Goal: Task Accomplishment & Management: Complete application form

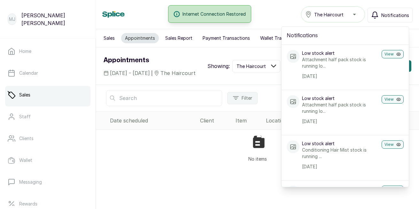
click at [221, 167] on div "No items" at bounding box center [257, 148] width 323 height 37
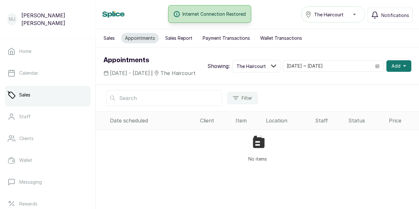
click at [402, 69] on button "Add" at bounding box center [399, 66] width 25 height 12
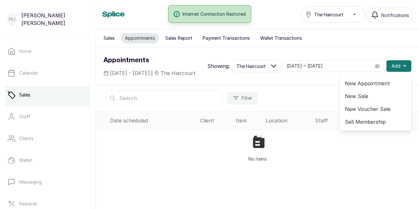
click at [378, 87] on span "New Appointment" at bounding box center [375, 83] width 61 height 8
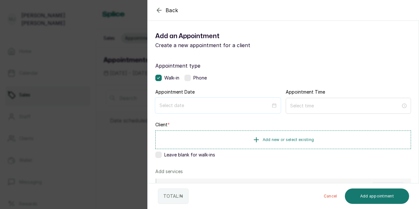
click at [189, 104] on input at bounding box center [215, 105] width 111 height 7
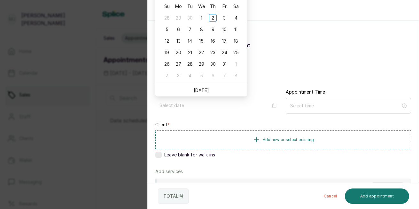
click at [199, 91] on link "[DATE]" at bounding box center [201, 89] width 15 height 5
type input "[DATE]"
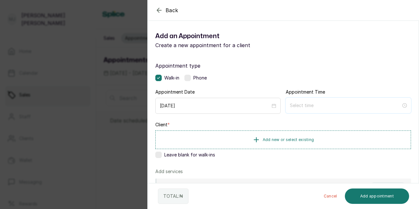
click at [323, 103] on input at bounding box center [345, 105] width 111 height 7
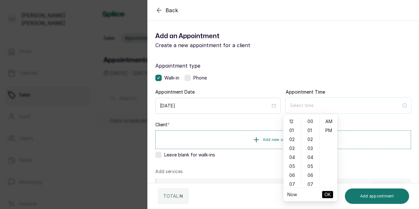
type input "12:00 am"
type input "2:00 am"
type input "12:00 am11"
click at [295, 106] on input at bounding box center [345, 105] width 111 height 7
type input "12:00 am"
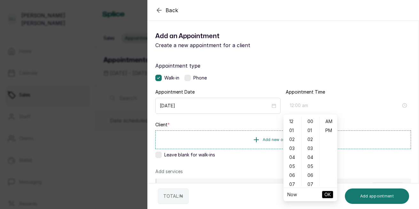
click at [328, 119] on div "AM" at bounding box center [328, 121] width 15 height 9
click at [292, 124] on div "11" at bounding box center [292, 121] width 15 height 9
type input "11:00 am"
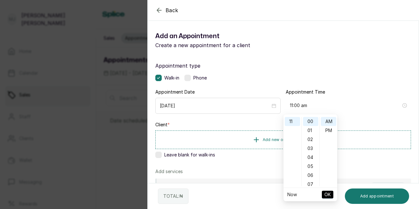
click at [328, 194] on span "OK" at bounding box center [328, 194] width 6 height 12
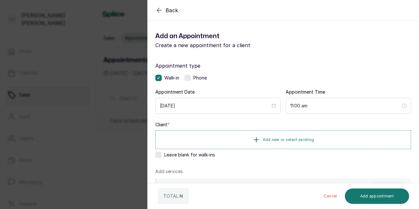
click at [321, 145] on button "Add new or select existing" at bounding box center [283, 139] width 256 height 19
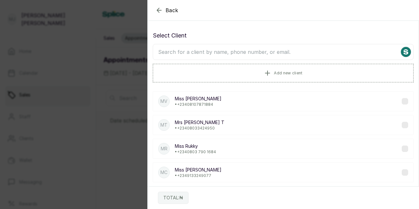
click at [293, 52] on input "text" at bounding box center [283, 52] width 261 height 16
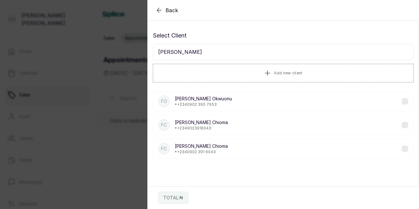
type input "[PERSON_NAME]"
click at [207, 96] on p "[PERSON_NAME]" at bounding box center [203, 98] width 57 height 6
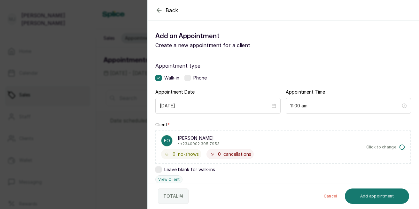
click at [414, 149] on div "Appointment type Walk-in Phone Appointment Date [DATE] Appointment Time 11:00 a…" at bounding box center [283, 195] width 271 height 282
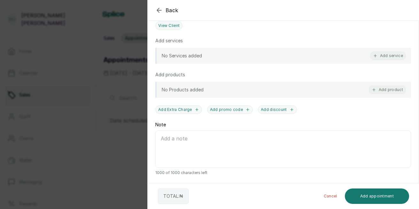
click at [381, 54] on button "Add service" at bounding box center [388, 56] width 36 height 8
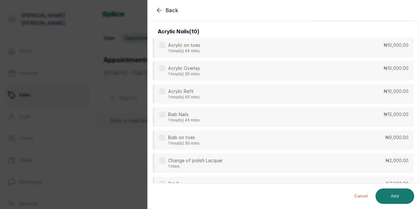
scroll to position [0, 0]
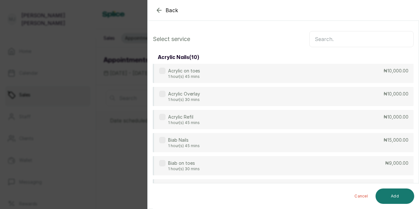
click at [330, 42] on input "text" at bounding box center [362, 39] width 104 height 16
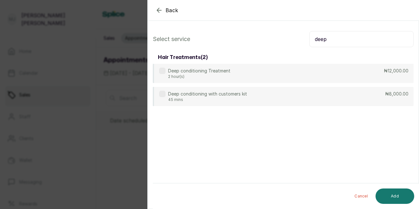
type input "deep"
click at [313, 70] on div "Deep conditioning Treatment 2 hour(s) ₦12,000.00" at bounding box center [283, 73] width 261 height 19
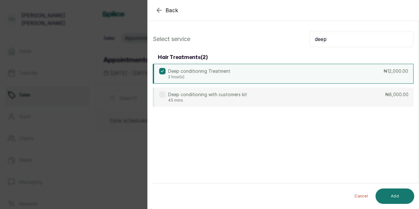
click at [399, 190] on button "Add" at bounding box center [395, 195] width 39 height 15
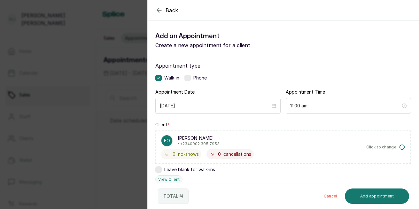
click at [418, 195] on div "TOTAL: ₦ Cancel Add appointment" at bounding box center [284, 196] width 272 height 26
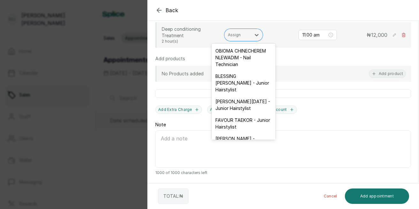
click at [257, 36] on icon at bounding box center [257, 35] width 4 height 2
click at [243, 112] on div "[PERSON_NAME][DATE] - Junior Hairstylist" at bounding box center [244, 104] width 64 height 19
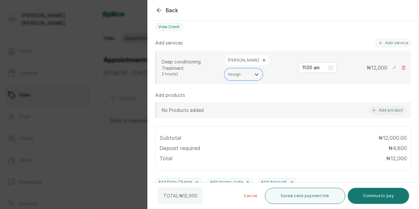
scroll to position [148, 0]
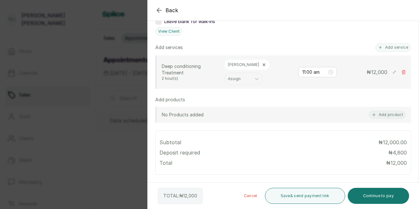
click at [378, 45] on icon "button" at bounding box center [380, 47] width 4 height 4
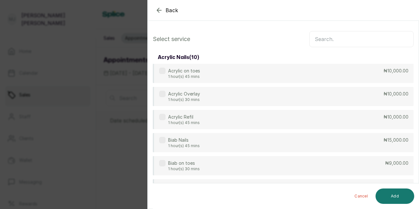
click at [161, 11] on icon "button" at bounding box center [159, 10] width 8 height 8
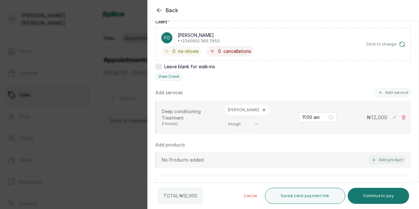
scroll to position [106, 0]
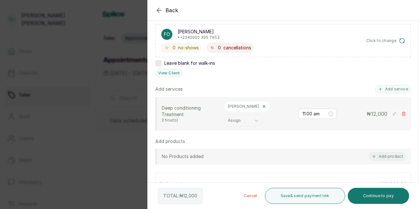
click at [387, 156] on button "Add product" at bounding box center [387, 156] width 37 height 8
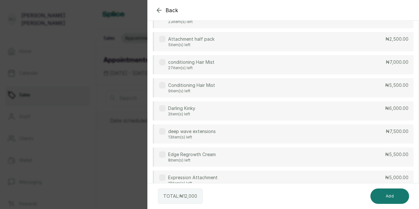
click at [348, 162] on div "Edge Regrowth Cream 8 item(s) left ₦5,500.00" at bounding box center [283, 156] width 261 height 19
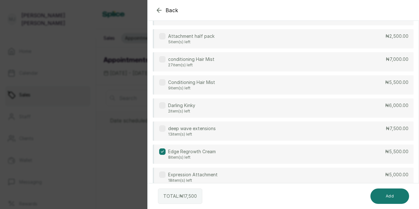
click at [161, 157] on div "Edge Regrowth Cream 8 item(s) left" at bounding box center [187, 154] width 57 height 12
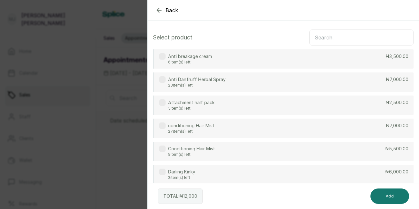
scroll to position [0, 0]
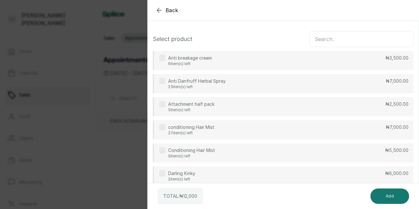
click at [178, 56] on p "Anti breakage cream" at bounding box center [190, 58] width 44 height 6
click at [390, 198] on button "Add" at bounding box center [390, 195] width 39 height 15
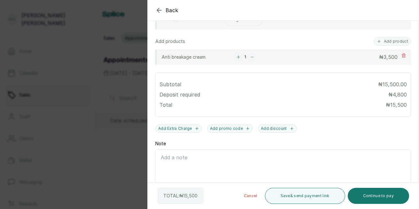
scroll to position [226, 0]
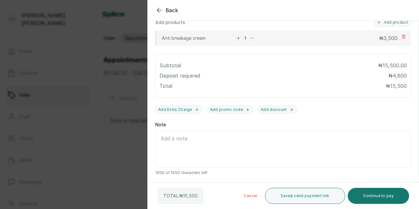
click at [379, 197] on button "Continue to pay" at bounding box center [379, 195] width 62 height 16
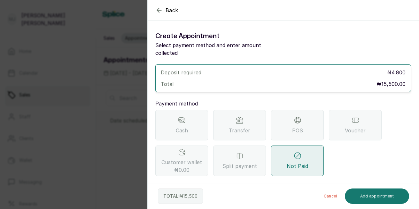
click at [302, 126] on span "POS" at bounding box center [297, 130] width 11 height 8
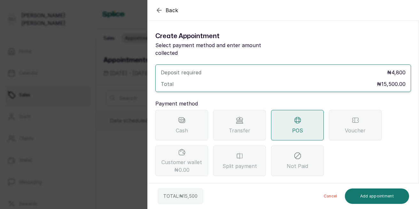
scroll to position [57, 0]
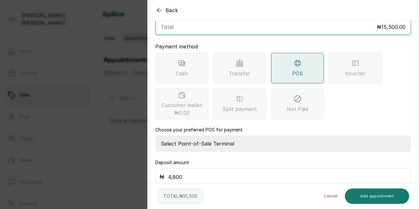
click at [240, 174] on div "₦ 4,800" at bounding box center [283, 176] width 256 height 17
click at [240, 172] on input "4,800" at bounding box center [287, 176] width 239 height 9
type input "4"
type input "15,500"
click at [232, 135] on select "Select Point-of-Sale Terminal The Hair Court Guaranty Trust Bank" at bounding box center [283, 143] width 256 height 16
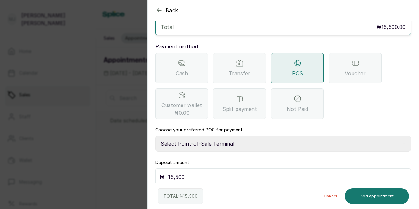
select select "f9371ff8-f9a2-447e-832c-3d3c1d3d3b1b"
click at [155, 135] on select "Select Point-of-Sale Terminal The Hair Court Guaranty Trust Bank" at bounding box center [283, 143] width 256 height 16
click at [369, 197] on button "Add appointment" at bounding box center [377, 195] width 65 height 15
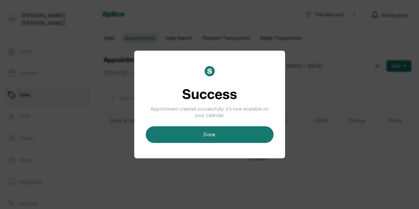
click at [231, 133] on button "done" at bounding box center [210, 134] width 128 height 17
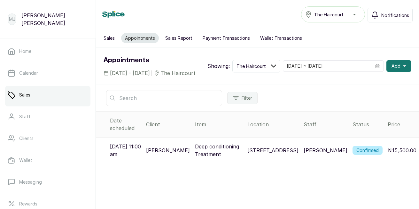
click at [392, 69] on span "Add" at bounding box center [396, 66] width 9 height 6
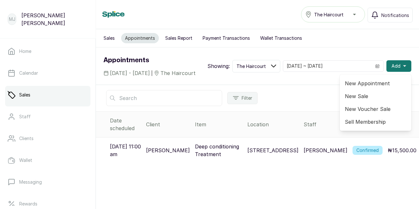
click at [373, 87] on span "New Appointment" at bounding box center [375, 83] width 61 height 8
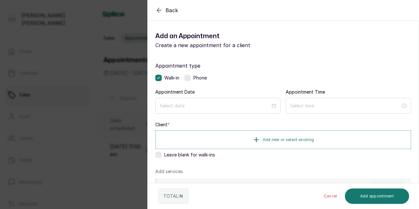
click at [190, 80] on label at bounding box center [188, 78] width 6 height 6
click at [208, 107] on input at bounding box center [215, 105] width 111 height 7
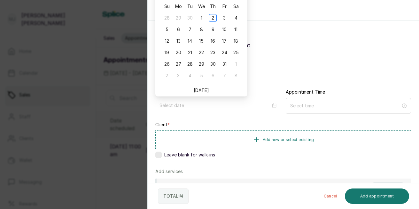
click at [203, 89] on link "[DATE]" at bounding box center [201, 89] width 15 height 5
type input "[DATE]"
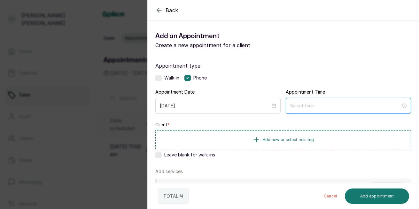
click at [295, 109] on div at bounding box center [348, 106] width 125 height 16
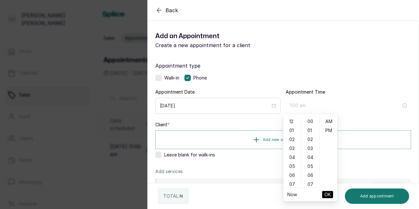
click at [294, 129] on div "01" at bounding box center [292, 130] width 15 height 9
click at [302, 120] on ul "00 01 02 03 04 05 06 07 08 09 10 11 12 13 14 15 16 17 18 19 20 21 22 23 24 25 2…" at bounding box center [311, 151] width 18 height 69
click at [294, 122] on div "12" at bounding box center [292, 121] width 15 height 9
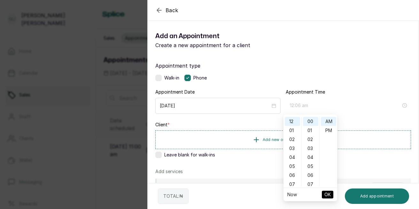
click at [312, 176] on div "06" at bounding box center [310, 175] width 15 height 9
click at [329, 131] on div "PM" at bounding box center [328, 130] width 15 height 9
type input "12:06 pm"
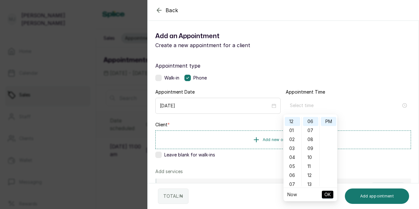
click at [275, 139] on span "Add new or select existing" at bounding box center [289, 139] width 52 height 5
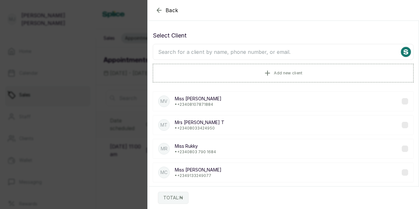
click at [277, 55] on input "text" at bounding box center [283, 52] width 261 height 16
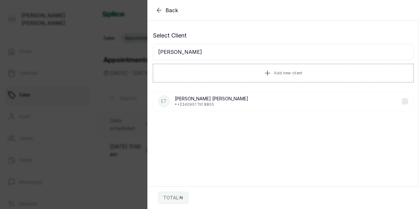
type input "[PERSON_NAME]"
click at [213, 105] on p "• [PHONE_NUMBER]" at bounding box center [212, 104] width 74 height 5
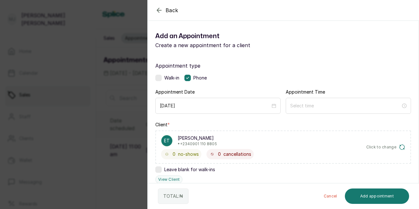
click at [388, 109] on div at bounding box center [348, 106] width 125 height 16
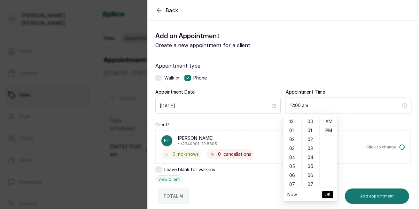
type input "12:00 pm"
type input "12:01 am"
click at [293, 118] on div "12" at bounding box center [292, 121] width 15 height 9
click at [311, 184] on div "07" at bounding box center [310, 183] width 15 height 9
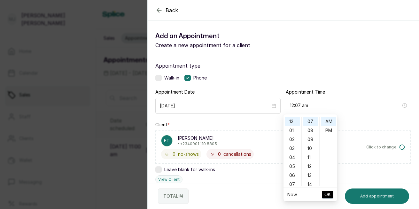
type input "12:07 pm"
click at [330, 130] on div "PM" at bounding box center [328, 130] width 15 height 9
click at [329, 193] on span "OK" at bounding box center [328, 194] width 6 height 12
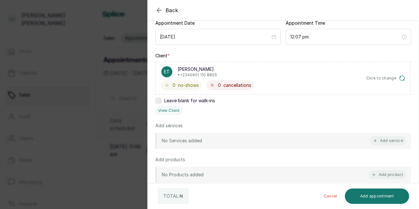
scroll to position [76, 0]
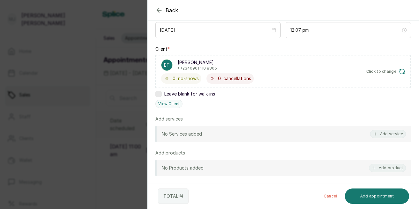
click at [387, 136] on button "Add service" at bounding box center [388, 134] width 36 height 8
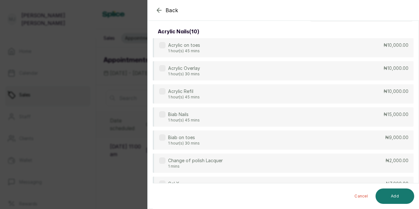
scroll to position [0, 0]
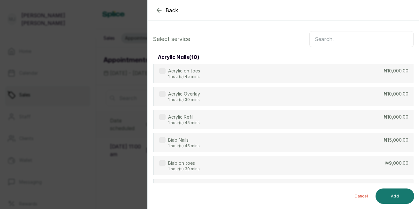
click at [328, 35] on input "text" at bounding box center [362, 39] width 104 height 16
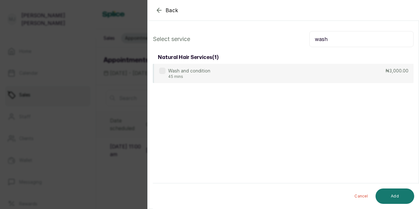
type input "wash"
click at [271, 75] on div "Wash and condition 45 mins ₦3,000.00" at bounding box center [283, 73] width 261 height 19
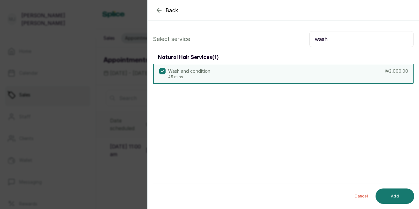
click at [392, 191] on button "Add" at bounding box center [395, 195] width 39 height 15
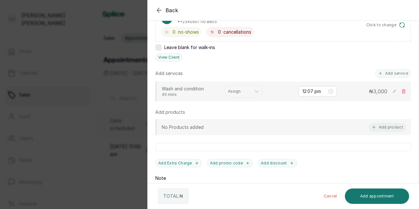
scroll to position [134, 0]
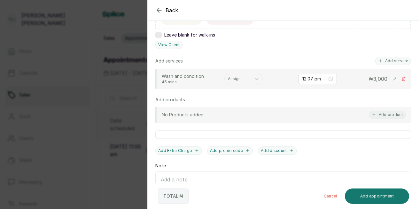
click at [247, 79] on div at bounding box center [238, 79] width 20 height 6
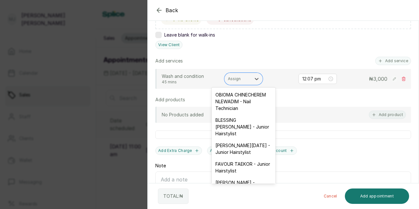
click at [254, 176] on div "FAVOUR TAEKOR - Junior Hairstylist" at bounding box center [244, 167] width 64 height 19
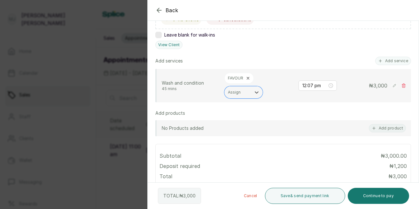
click at [378, 196] on button "Continue to pay" at bounding box center [379, 195] width 62 height 16
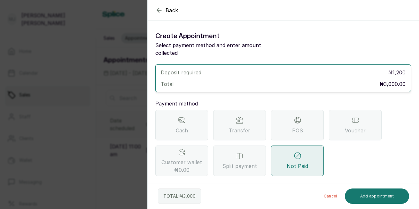
scroll to position [0, 0]
click at [245, 126] on span "Transfer" at bounding box center [239, 130] width 21 height 8
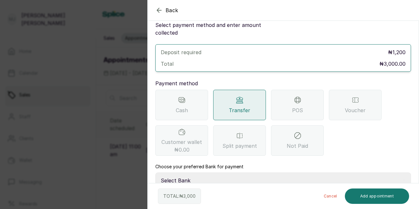
scroll to position [57, 0]
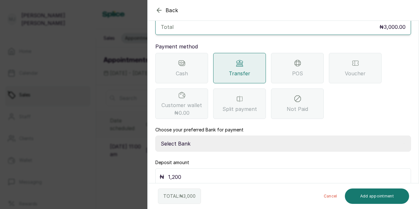
click at [213, 137] on select "Select Bank THE HAIR COURT Zenith Bank THE HAIR COURT Guaranty Trust Bank" at bounding box center [283, 143] width 256 height 16
select select "8093f8fd-914a-4246-9da3-7ae1719cd41e"
click at [155, 135] on select "Select Bank THE HAIR COURT Zenith Bank THE HAIR COURT Guaranty Trust Bank" at bounding box center [283, 143] width 256 height 16
click at [200, 172] on input "1,200" at bounding box center [287, 176] width 239 height 9
type input "1"
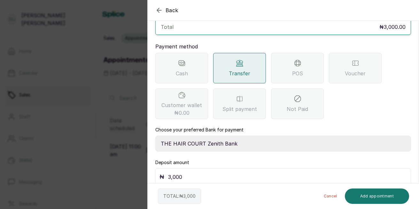
type input "3,000"
click at [365, 196] on button "Add appointment" at bounding box center [377, 195] width 65 height 15
